Goal: Transaction & Acquisition: Purchase product/service

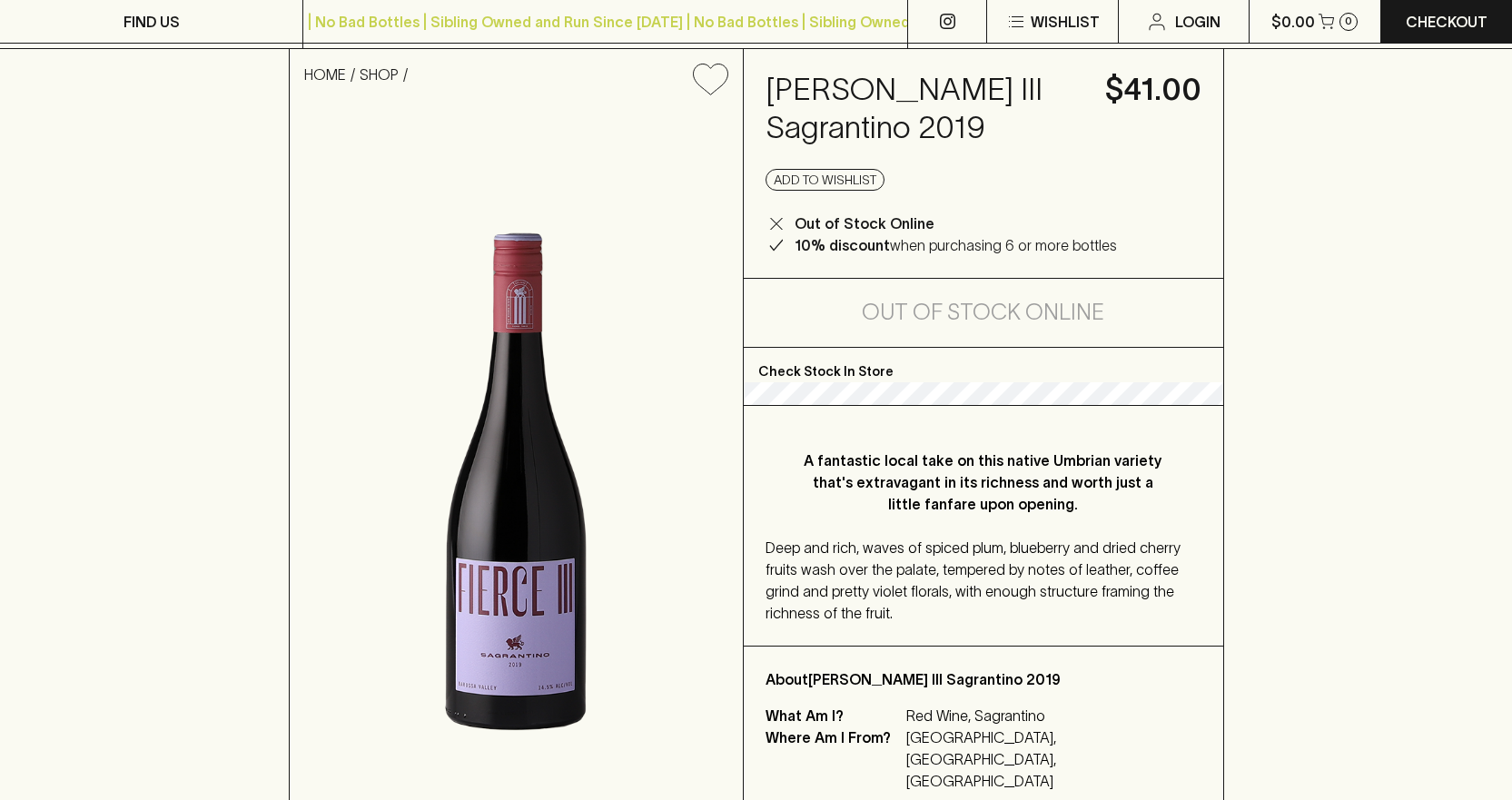
scroll to position [182, 0]
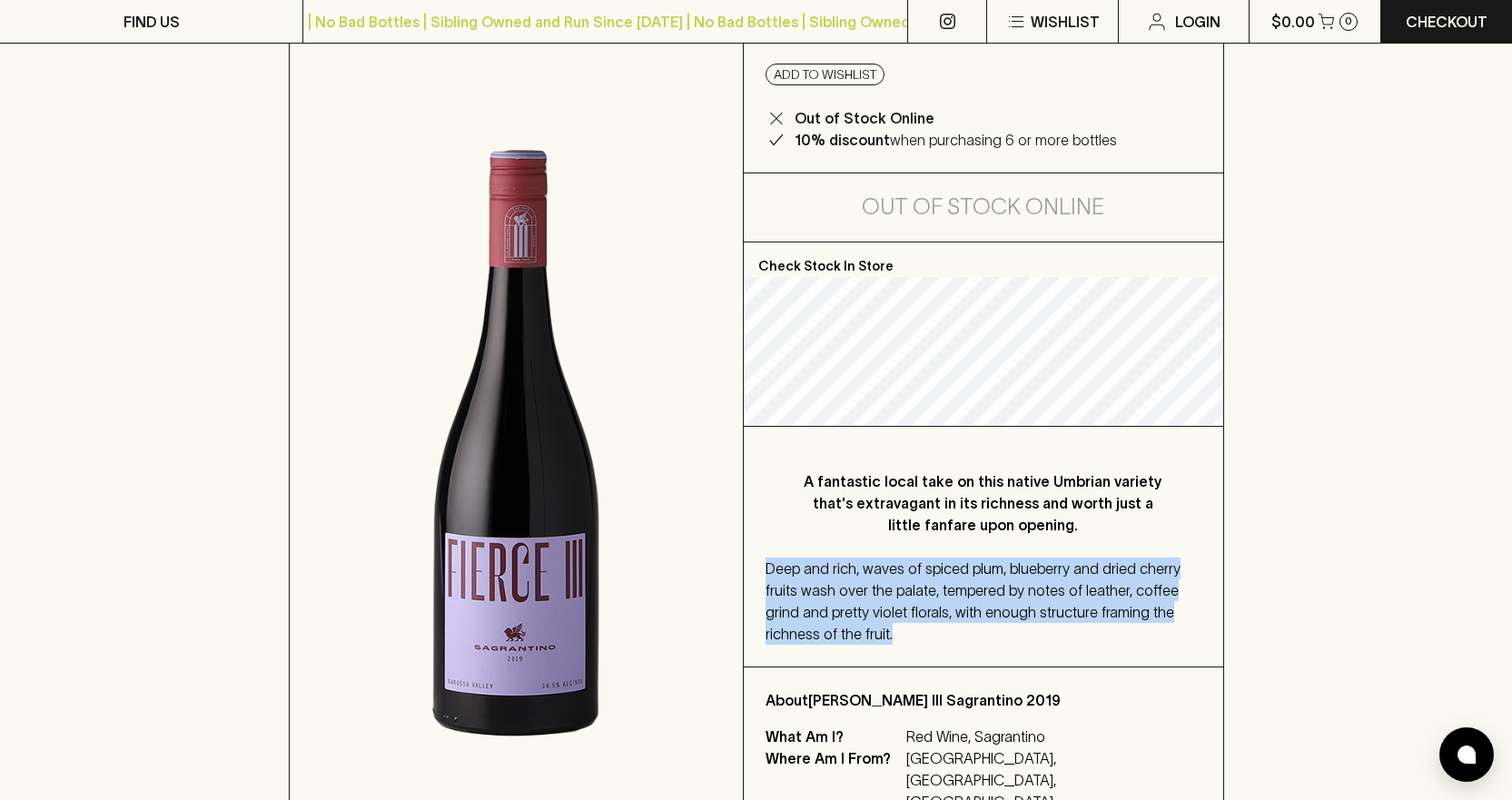
drag, startPoint x: 768, startPoint y: 568, endPoint x: 843, endPoint y: 638, distance: 102.6
click at [843, 638] on div "Deep and rich, waves of spiced plum, blueberry and dried cherry fruits wash ove…" at bounding box center [983, 600] width 436 height 87
click at [885, 651] on div "A fantastic local take on this native Umbrian variety that's extravagant in its…" at bounding box center [984, 546] width 480 height 240
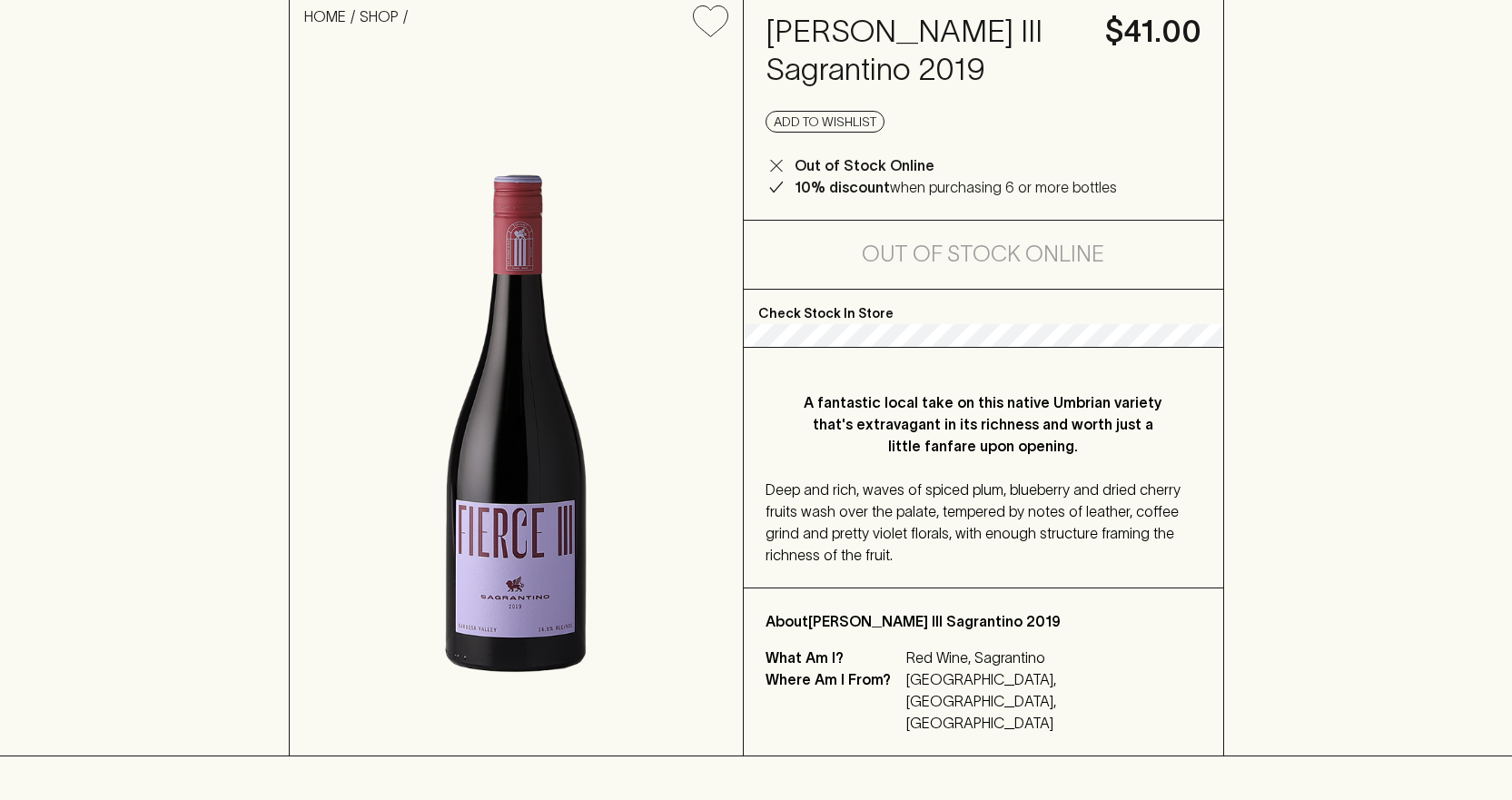
scroll to position [182, 0]
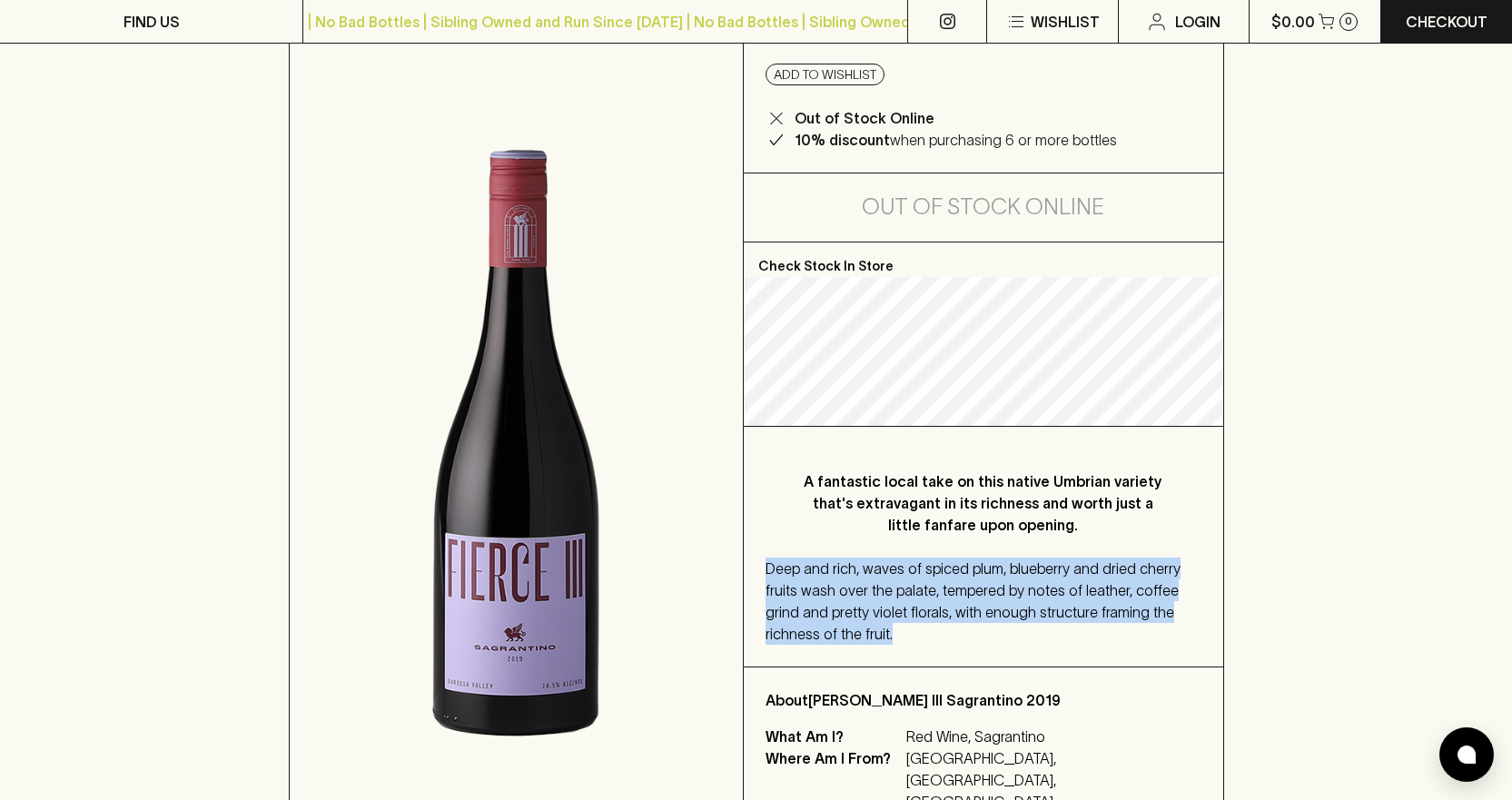
drag, startPoint x: 770, startPoint y: 571, endPoint x: 817, endPoint y: 635, distance: 79.4
click at [817, 635] on div "A fantastic local take on this native Umbrian variety that's extravagant in its…" at bounding box center [984, 546] width 480 height 240
copy span "Deep and rich, waves of spiced plum, blueberry and dried cherry fruits wash ove…"
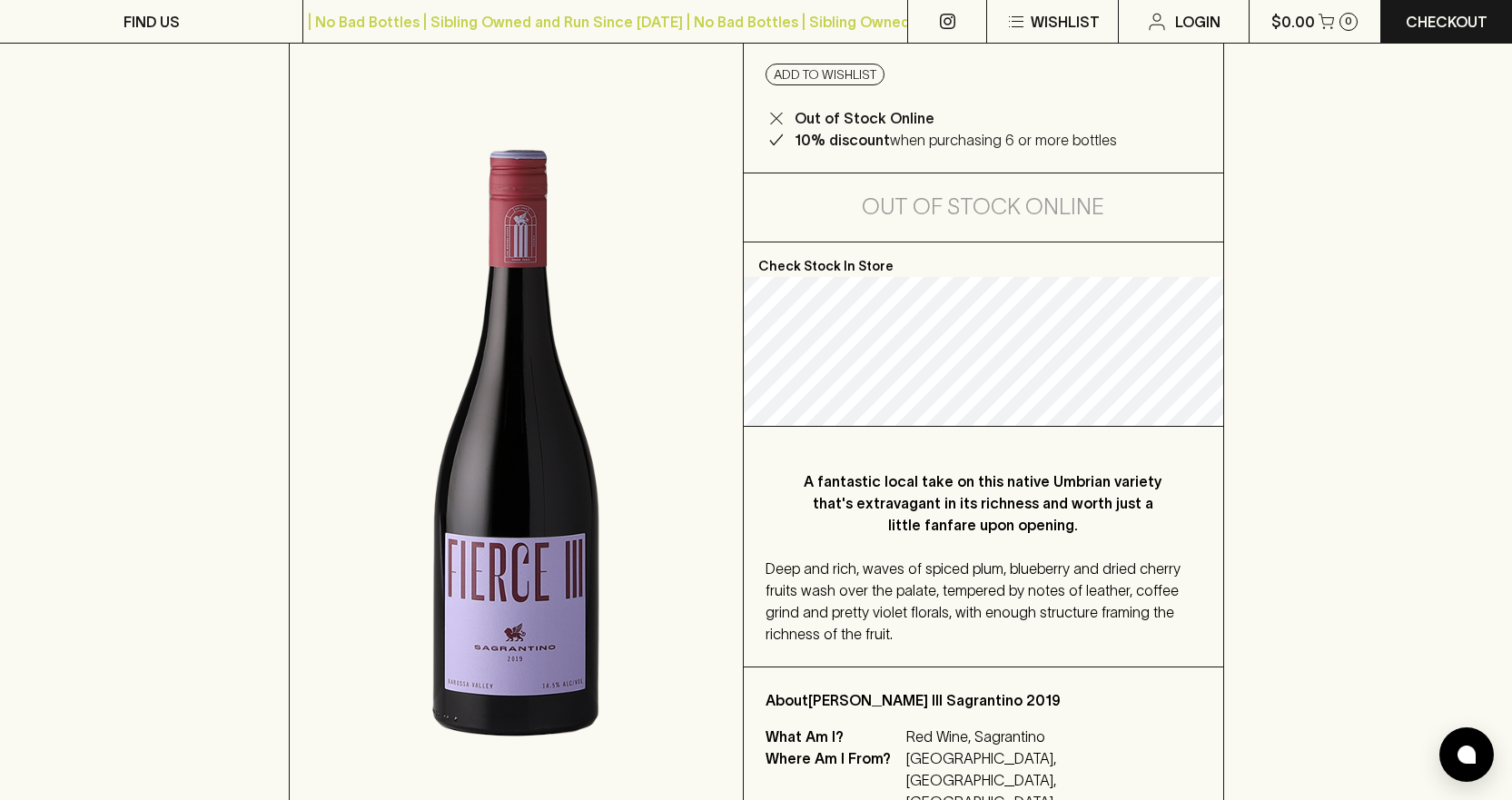
click at [1365, 464] on div "HOME SHOP Lou Miranda Fierce III Sagrantino 2019 $41.00 Add to wishlist Out of …" at bounding box center [756, 389] width 1512 height 891
